Goal: Task Accomplishment & Management: Use online tool/utility

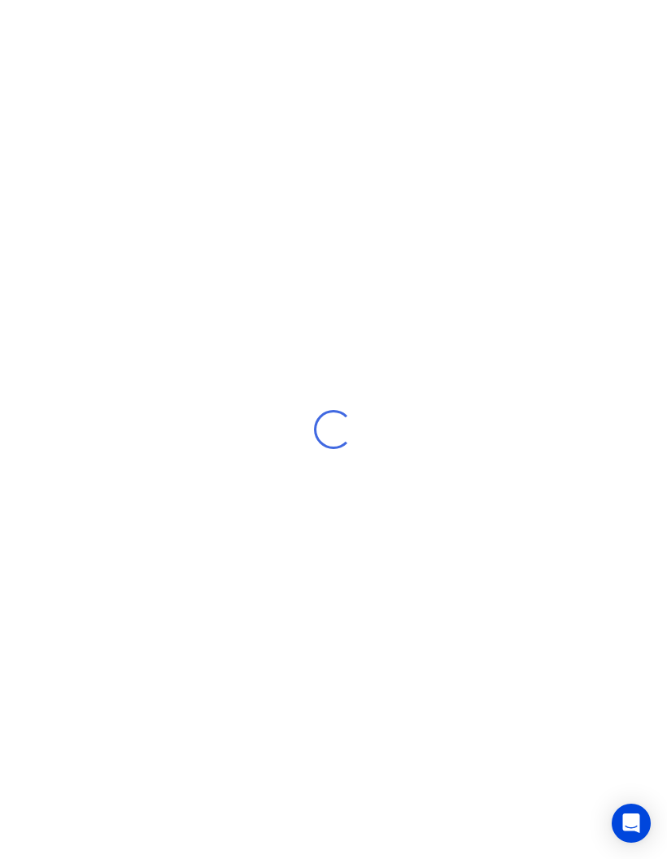
scroll to position [65, 0]
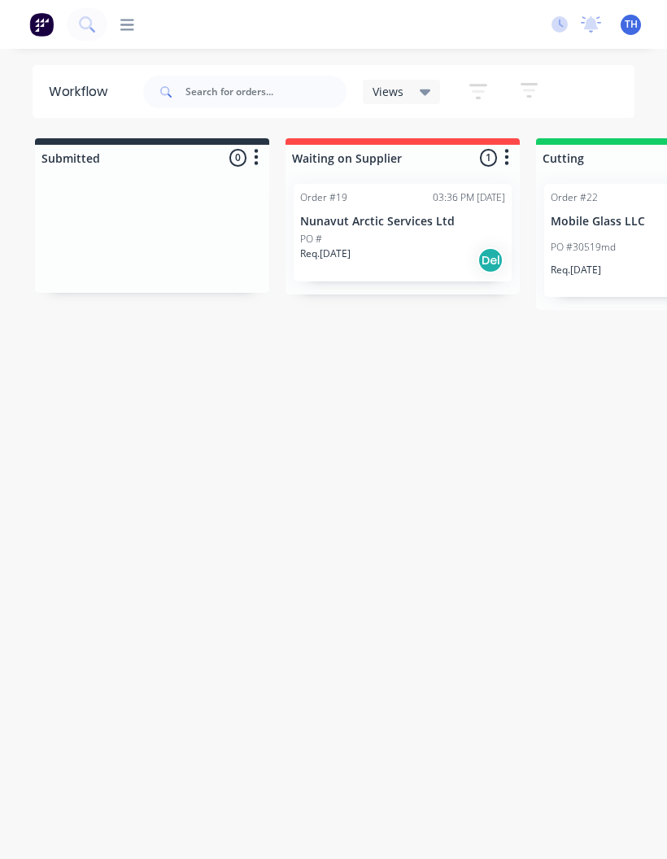
click at [576, 240] on p "PO #30519md" at bounding box center [583, 247] width 65 height 15
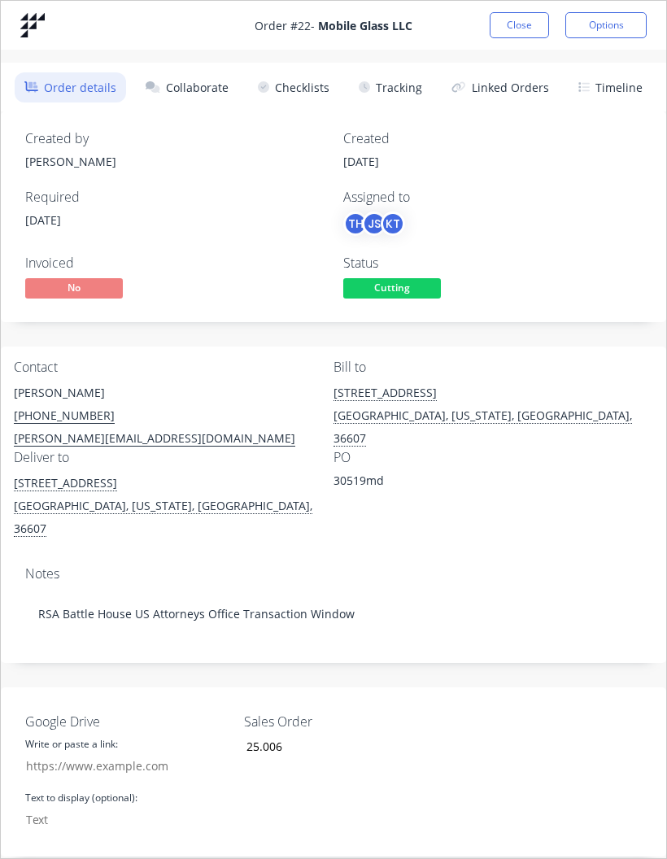
click at [398, 82] on button "Tracking" at bounding box center [390, 87] width 83 height 30
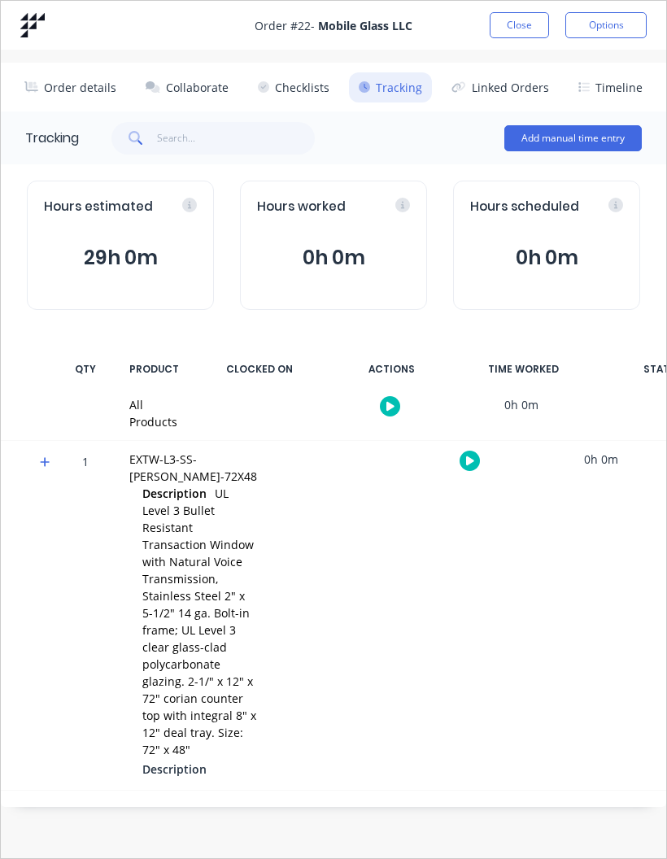
click at [466, 460] on icon "button" at bounding box center [470, 461] width 8 height 11
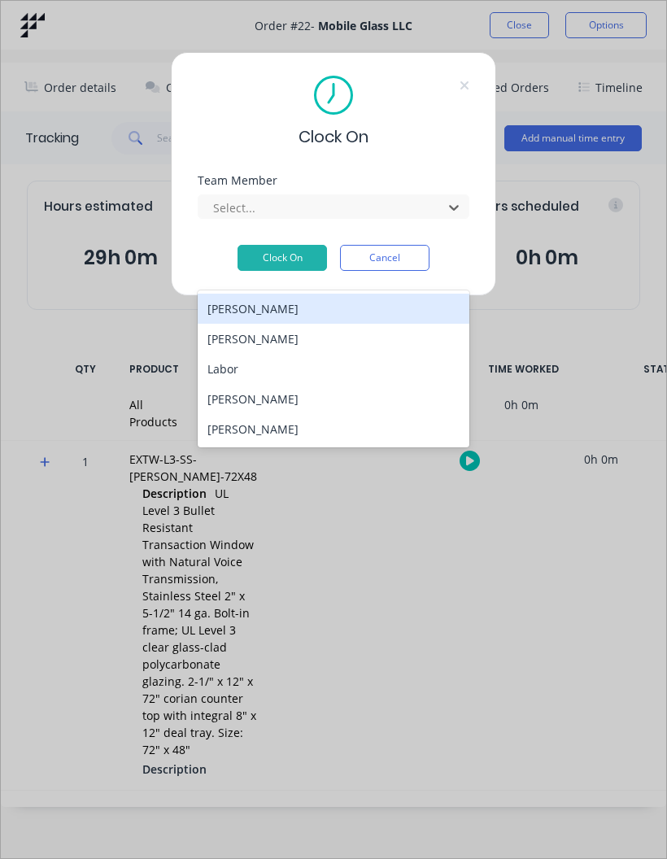
click at [276, 414] on div "[PERSON_NAME]" at bounding box center [334, 429] width 272 height 30
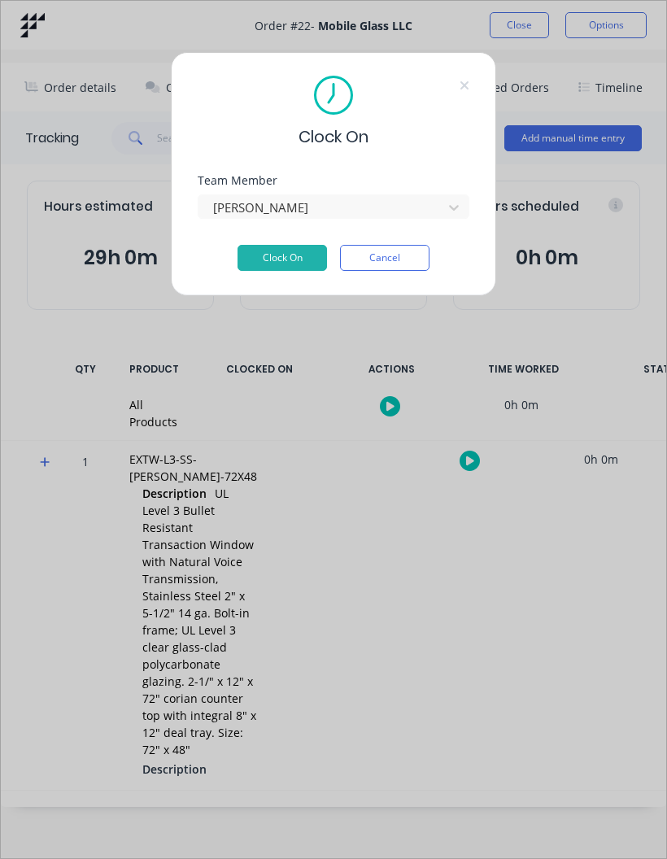
click at [270, 258] on button "Clock On" at bounding box center [282, 258] width 89 height 26
click at [385, 257] on button "Cancel" at bounding box center [384, 258] width 89 height 26
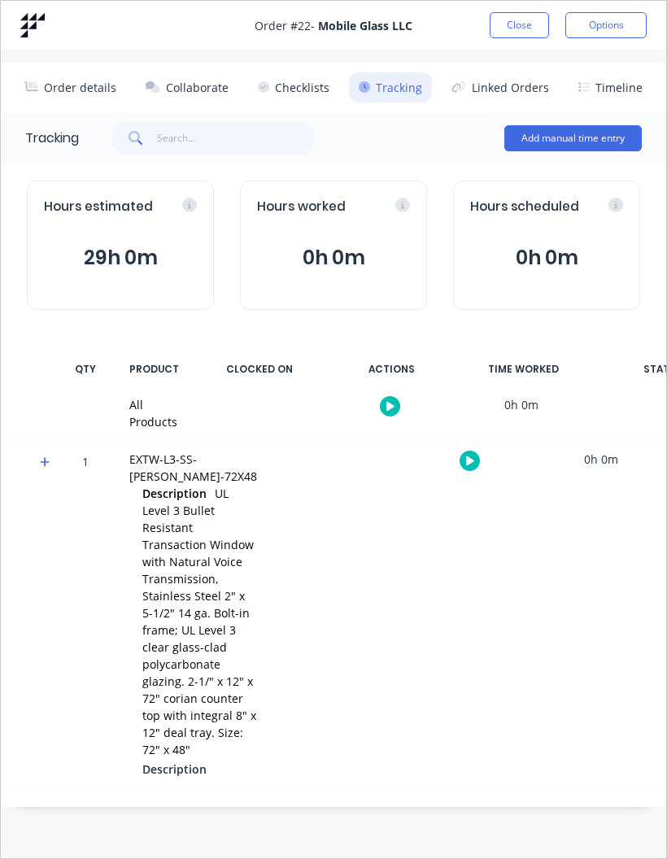
click at [37, 29] on img at bounding box center [32, 25] width 24 height 24
click at [17, 34] on div "Order # 22 - Mobile Glass LLC Close Options" at bounding box center [333, 25] width 665 height 49
click at [17, 33] on div "Order # 22 - Mobile Glass LLC Close Options" at bounding box center [333, 25] width 665 height 49
click at [39, 20] on img at bounding box center [32, 25] width 24 height 24
click at [509, 33] on button "Close" at bounding box center [519, 25] width 59 height 26
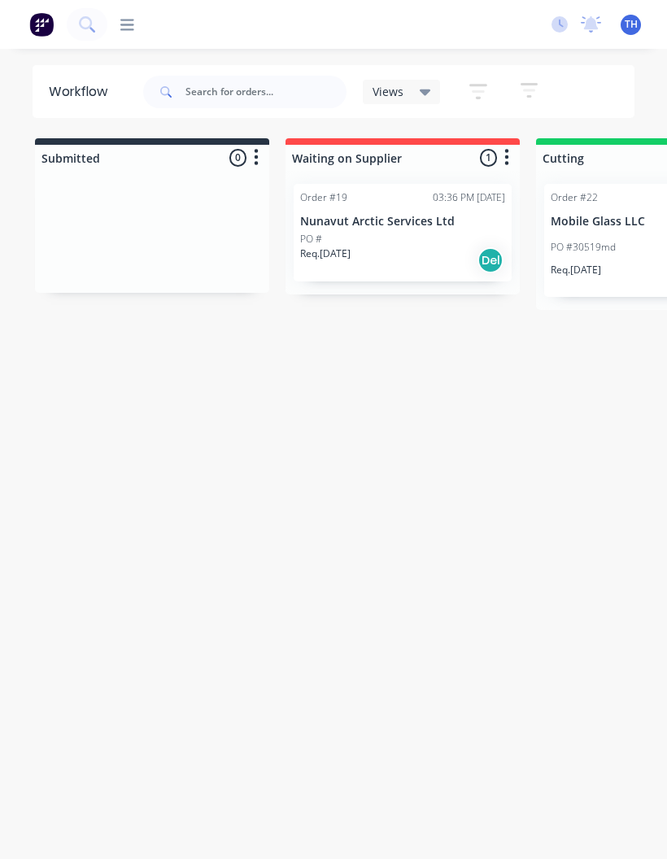
click at [600, 30] on icon at bounding box center [591, 24] width 20 height 16
click at [595, 33] on div at bounding box center [591, 24] width 20 height 24
click at [553, 34] on div "No new notifications [PERSON_NAME] all as read You have no notifications TH Nor…" at bounding box center [603, 24] width 129 height 24
click at [548, 34] on div "No new notifications [PERSON_NAME] all as read You have no notifications TH Nor…" at bounding box center [603, 24] width 129 height 24
click at [558, 25] on icon at bounding box center [560, 24] width 16 height 16
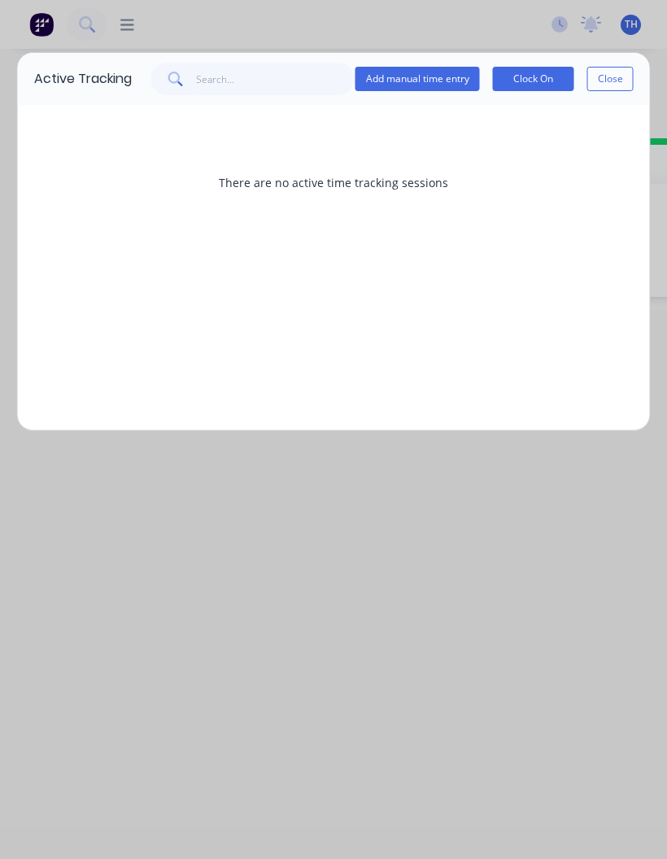
click at [544, 88] on button "Clock On" at bounding box center [533, 79] width 81 height 24
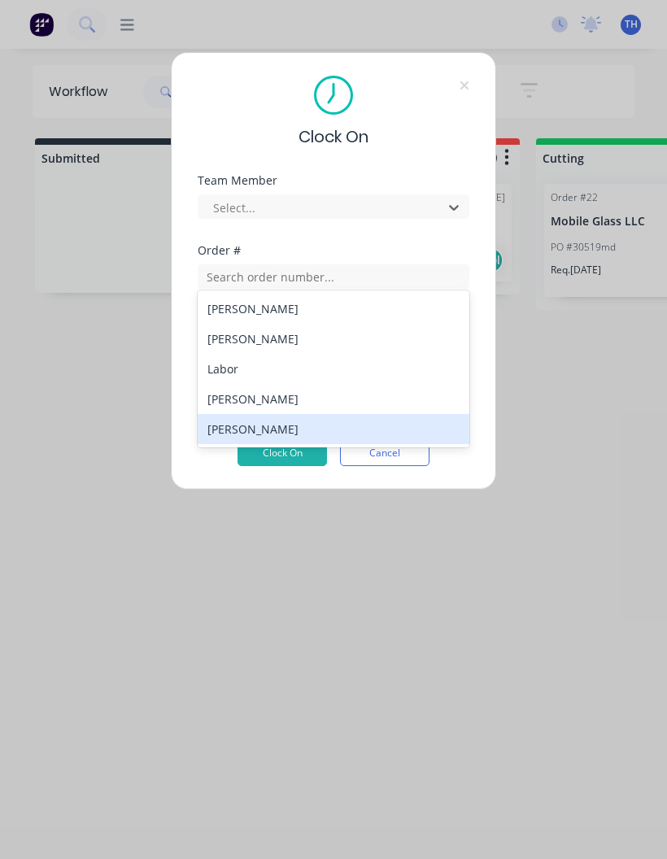
click at [303, 414] on div "[PERSON_NAME]" at bounding box center [334, 429] width 272 height 30
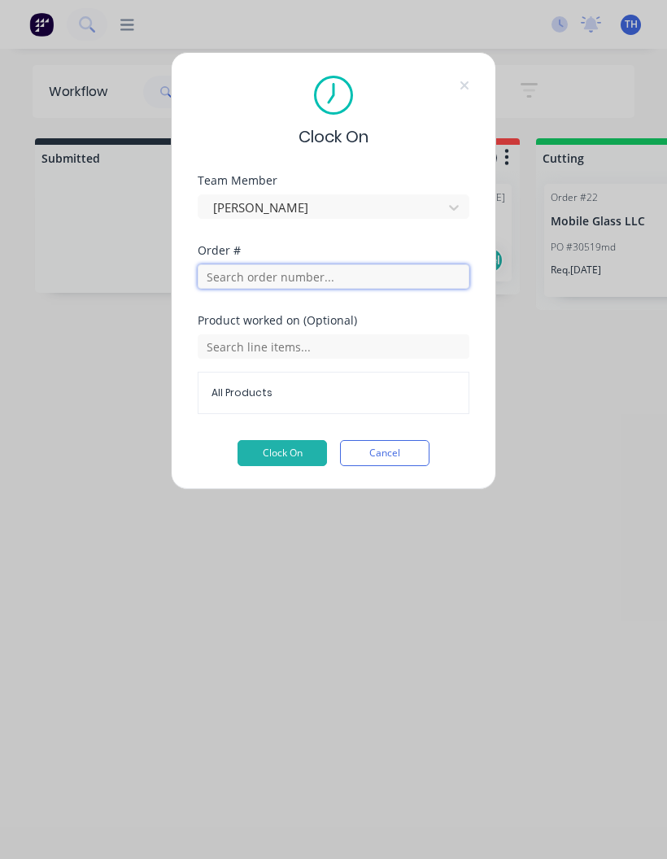
click at [356, 288] on input "text" at bounding box center [334, 276] width 272 height 24
click at [554, 325] on div "Clock On Team Member [PERSON_NAME] Order # Product worked on (Optional) All Pro…" at bounding box center [333, 429] width 667 height 859
click at [287, 455] on button "Clock On" at bounding box center [282, 453] width 89 height 26
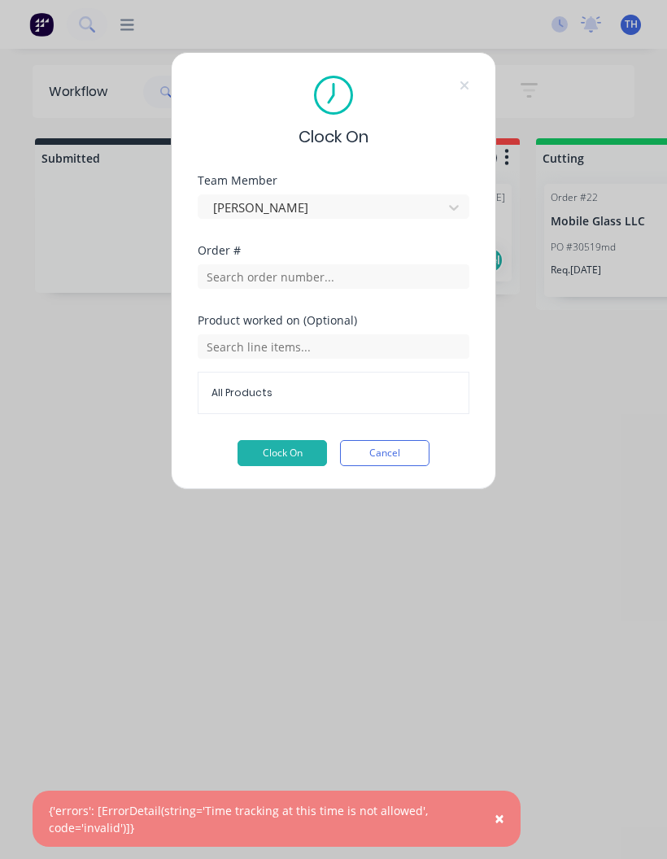
click at [264, 395] on span "All Products" at bounding box center [334, 393] width 244 height 15
click at [282, 398] on span "All Products" at bounding box center [334, 393] width 244 height 15
click at [282, 397] on span "All Products" at bounding box center [334, 393] width 244 height 15
click at [281, 463] on button "Clock On" at bounding box center [282, 453] width 89 height 26
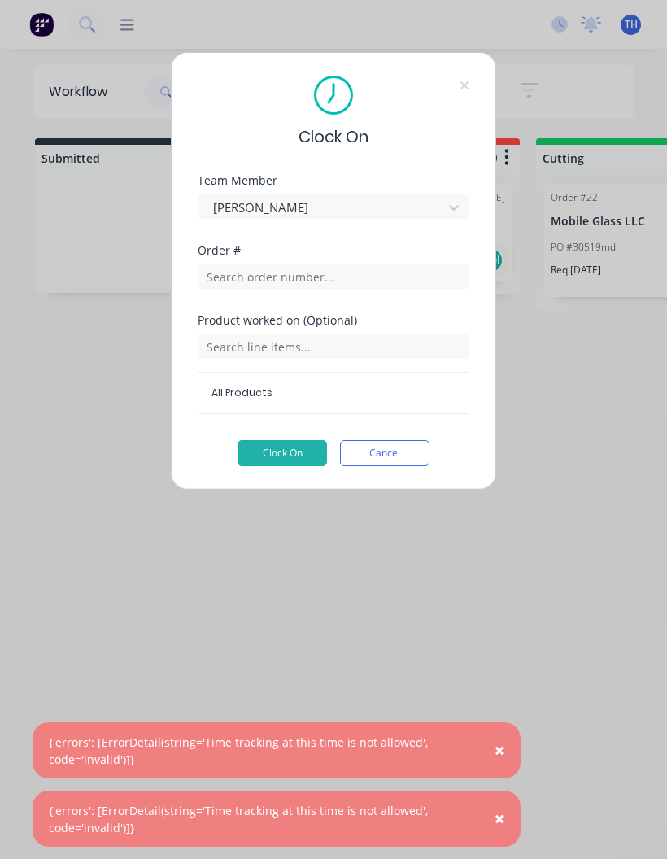
click at [386, 459] on button "Cancel" at bounding box center [384, 453] width 89 height 26
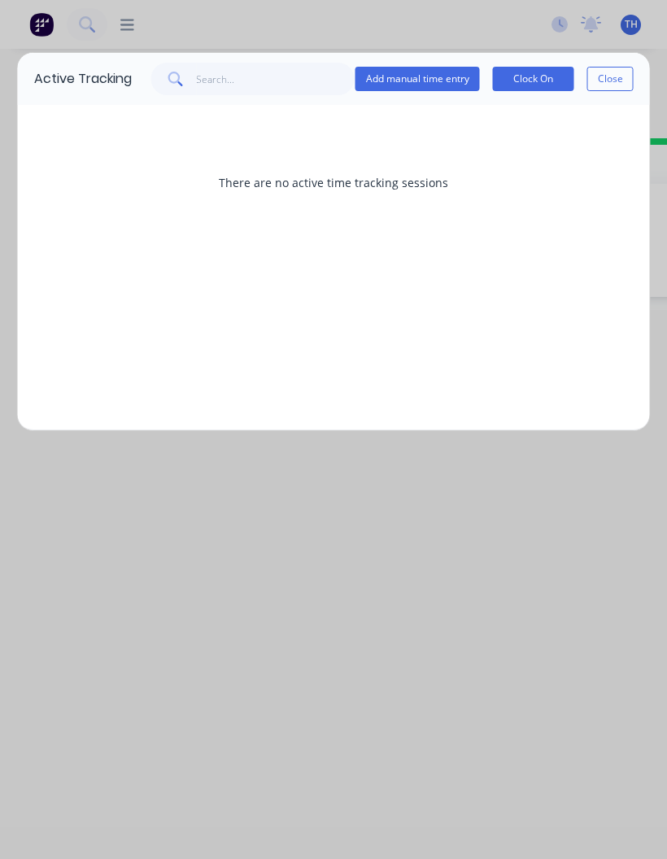
click at [619, 85] on button "Close" at bounding box center [610, 79] width 46 height 24
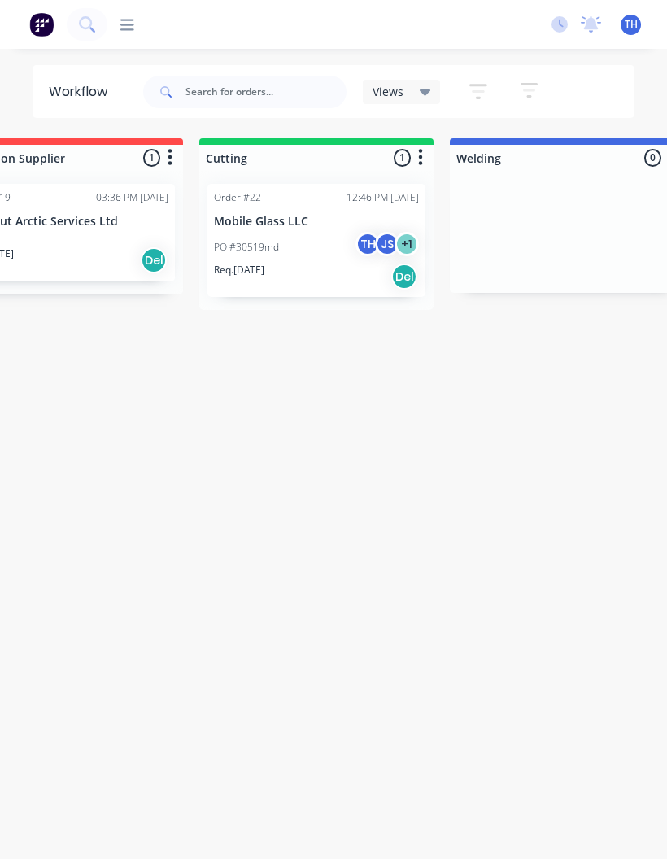
scroll to position [0, 343]
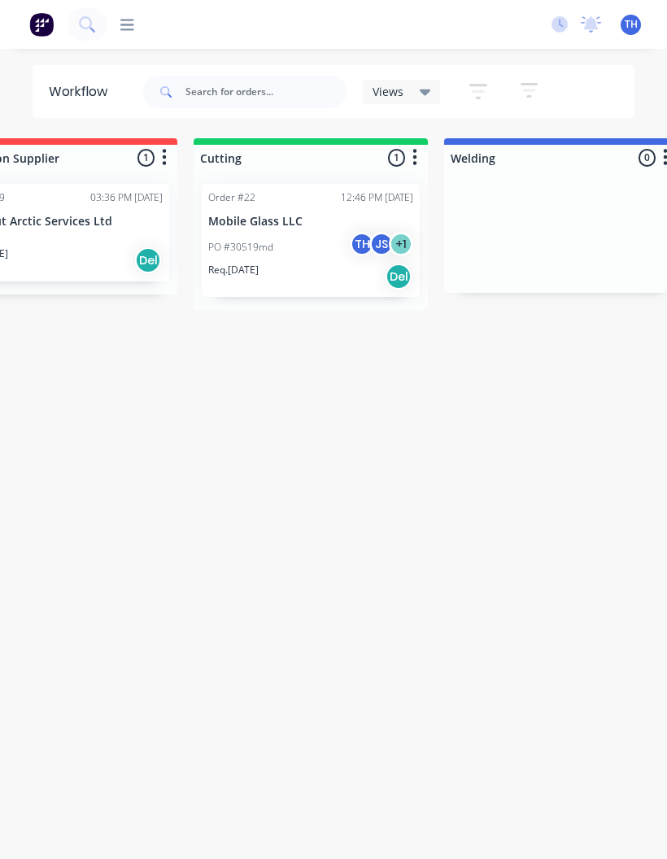
click at [286, 215] on p "Mobile Glass LLC" at bounding box center [310, 222] width 205 height 14
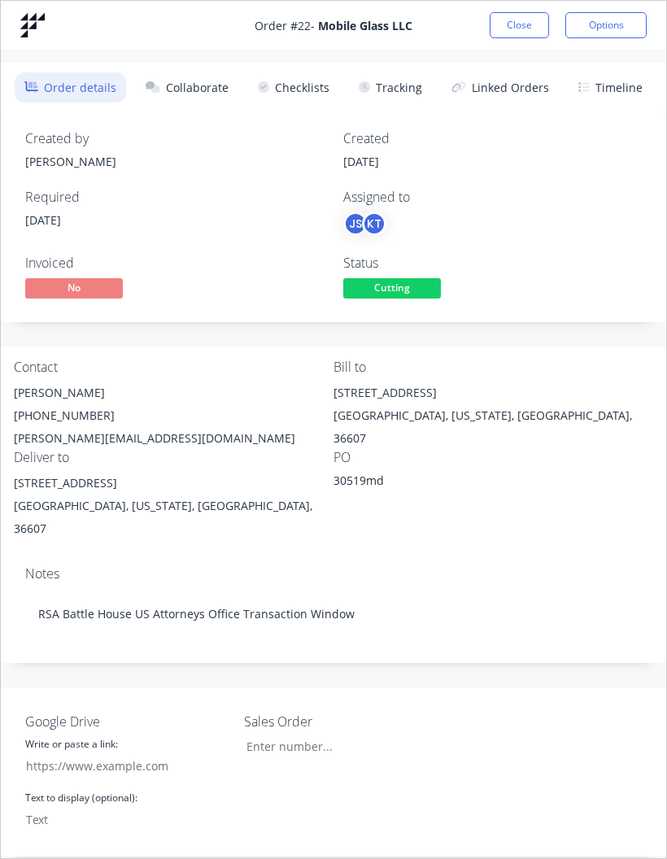
type input "25.006"
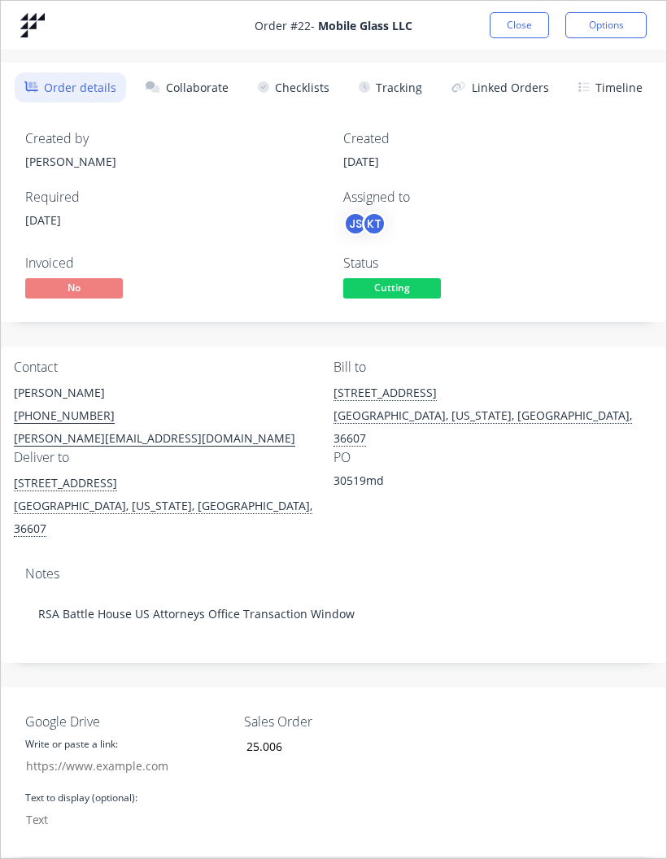
click at [204, 81] on button "Collaborate" at bounding box center [187, 87] width 103 height 30
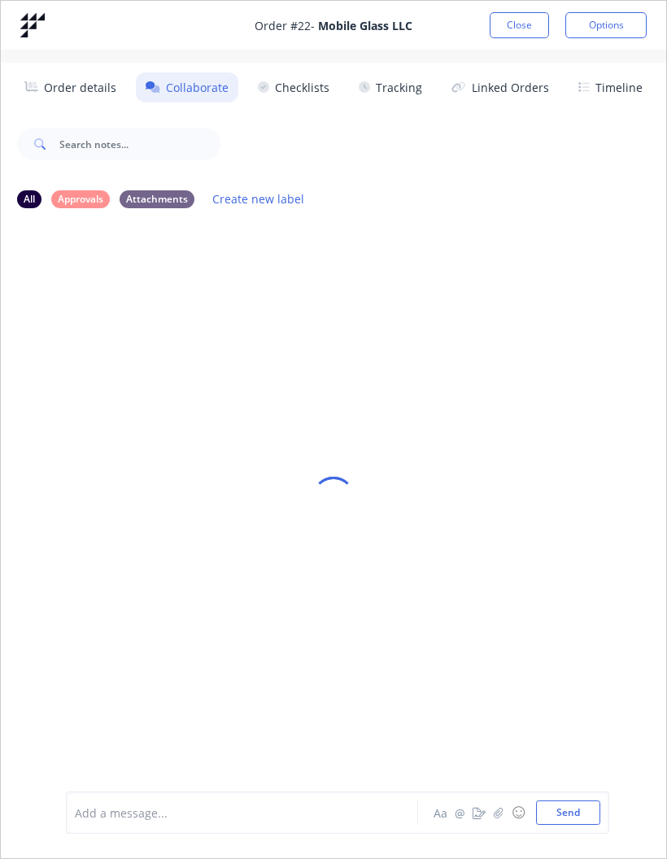
scroll to position [0, 0]
